Goal: Find specific page/section: Find specific page/section

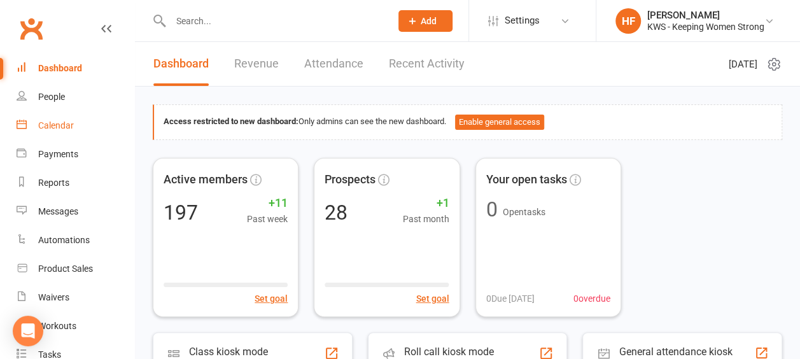
click at [65, 130] on div "Calendar" at bounding box center [56, 125] width 36 height 10
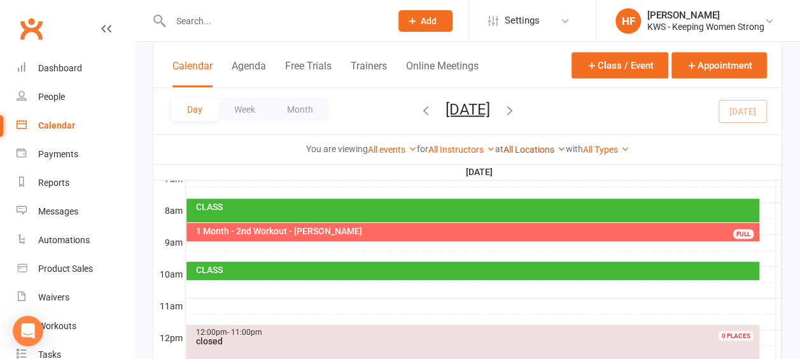
scroll to position [318, 0]
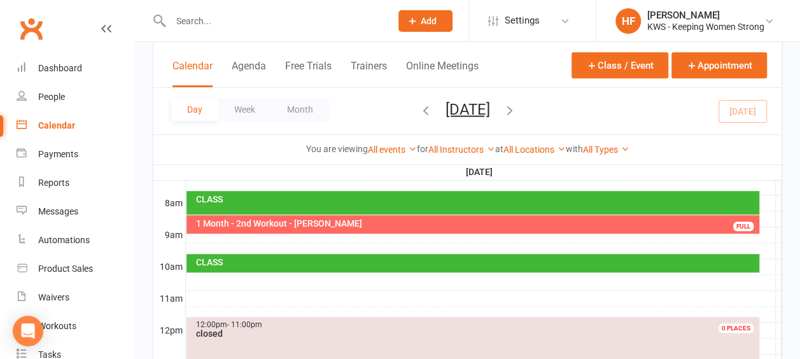
click at [350, 219] on div "1 Month - 2nd Workout - [PERSON_NAME]" at bounding box center [475, 223] width 561 height 9
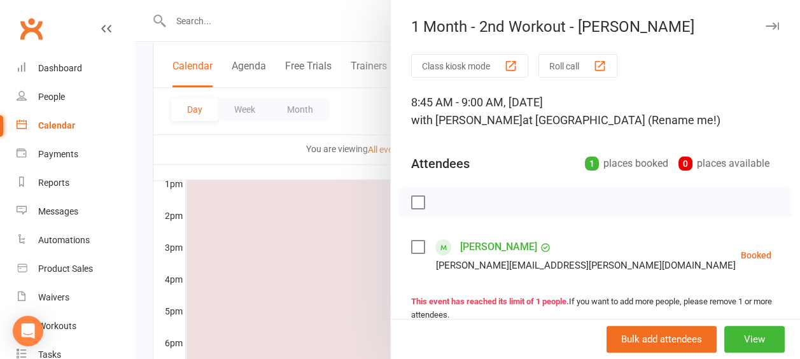
scroll to position [382, 0]
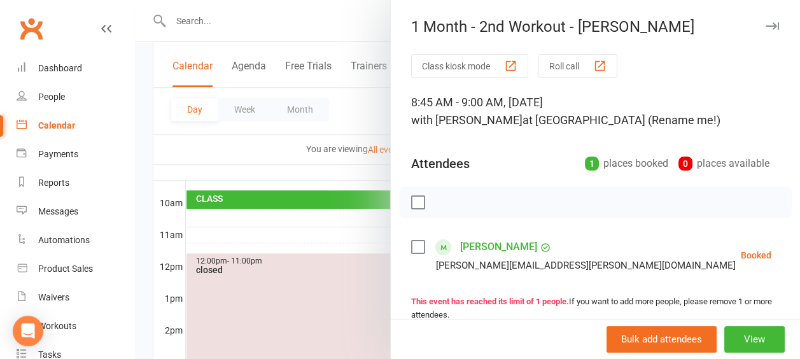
click at [765, 25] on icon "button" at bounding box center [771, 26] width 13 height 8
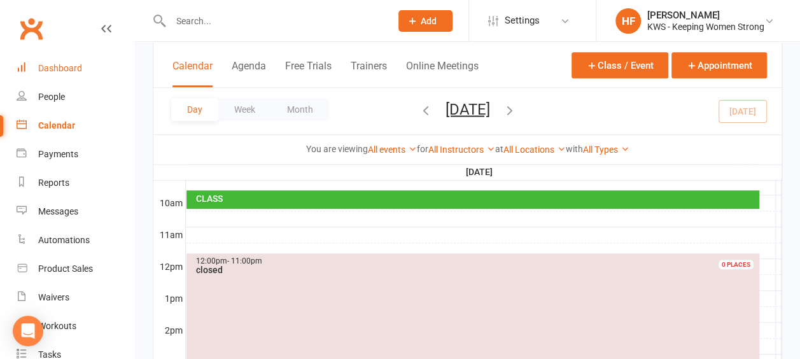
click at [65, 67] on div "Dashboard" at bounding box center [60, 68] width 44 height 10
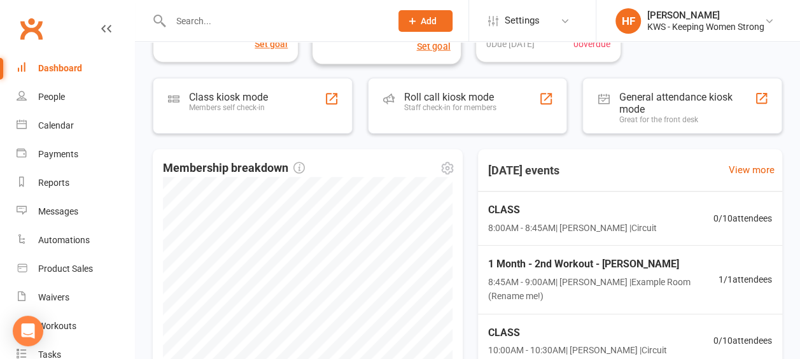
scroll to position [509, 0]
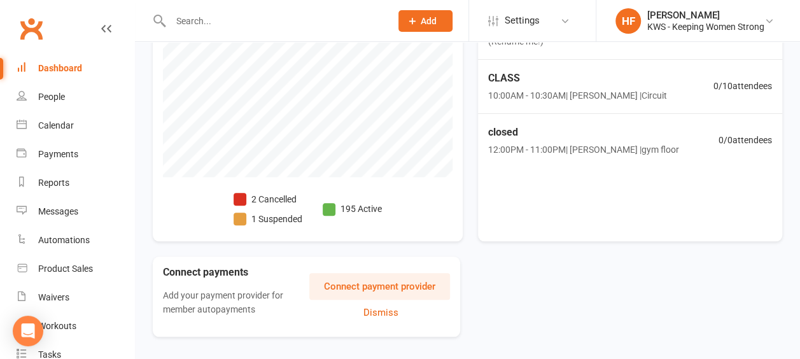
click at [237, 198] on span at bounding box center [239, 199] width 13 height 13
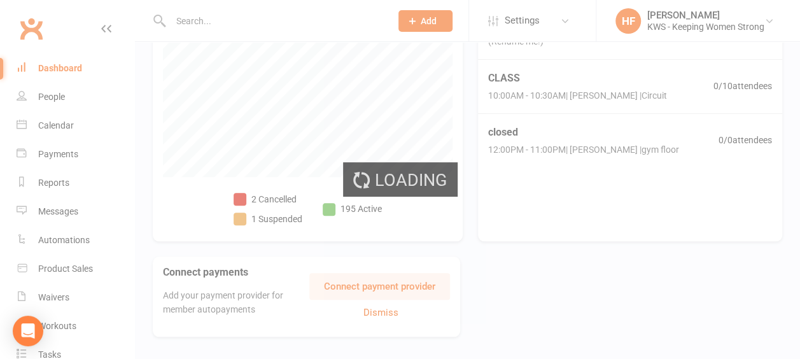
select select "no_trial"
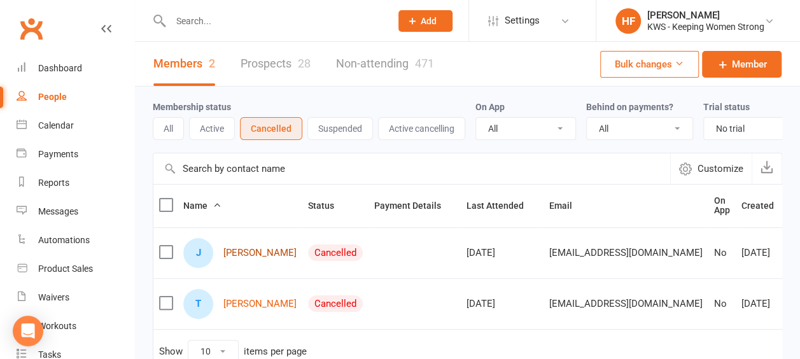
click at [268, 258] on link "[PERSON_NAME]" at bounding box center [259, 252] width 73 height 11
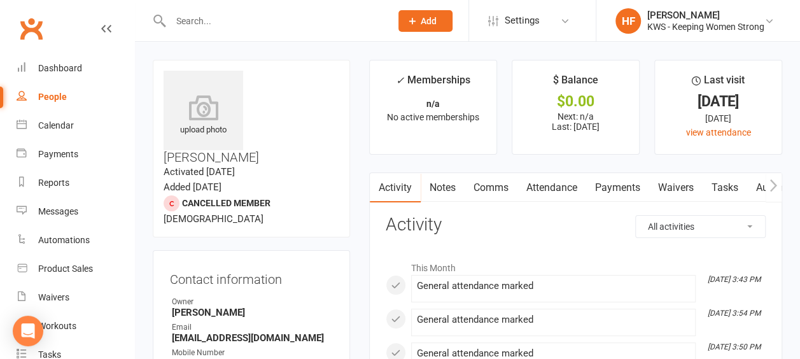
scroll to position [64, 0]
